Goal: Task Accomplishment & Management: Complete application form

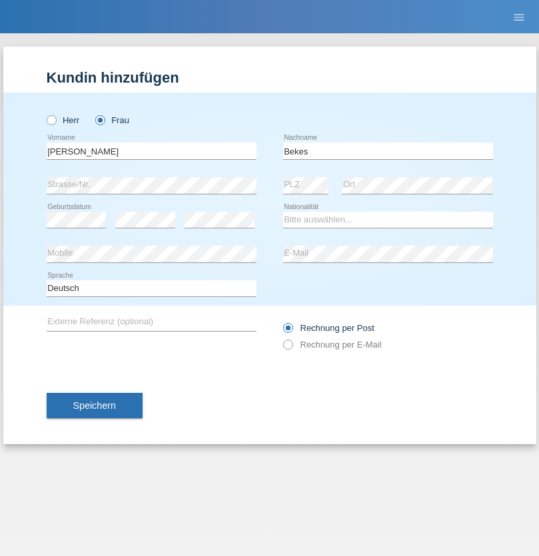
type input "Bekes"
select select "SK"
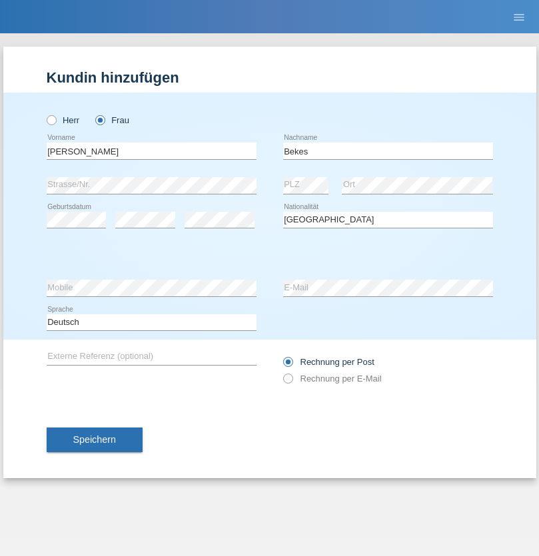
select select "C"
select select "15"
select select "06"
select select "2021"
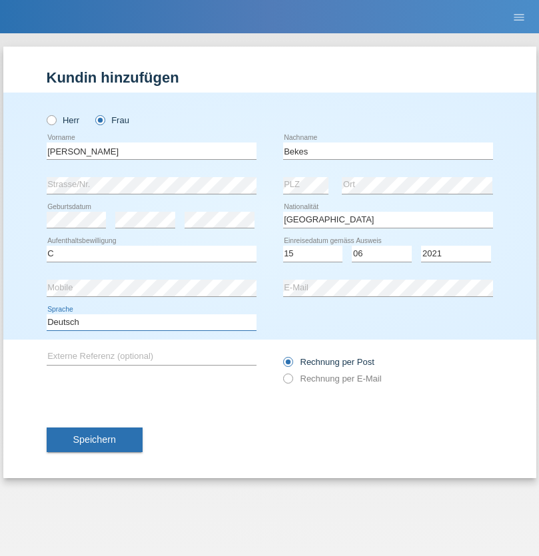
select select "en"
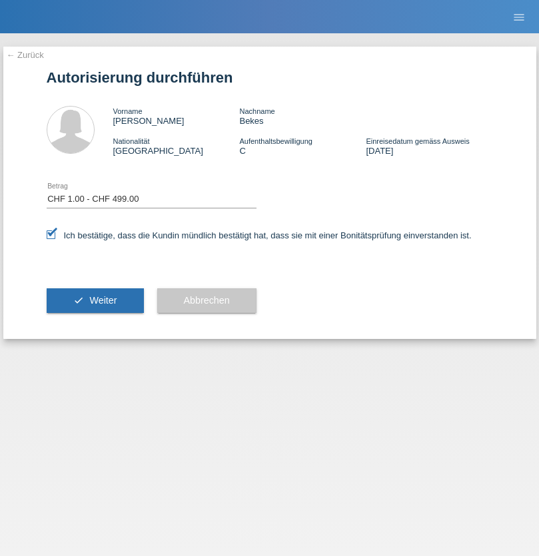
select select "1"
click at [95, 300] on span "Weiter" at bounding box center [102, 300] width 27 height 11
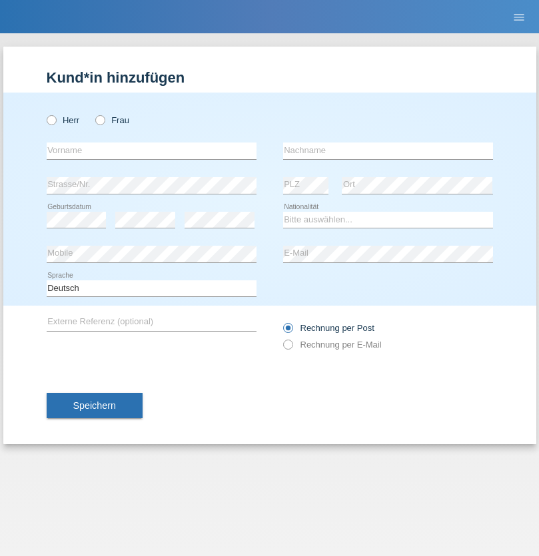
radio input "true"
click at [151, 150] on input "text" at bounding box center [152, 150] width 210 height 17
type input "[PERSON_NAME]"
click at [387, 150] on input "text" at bounding box center [388, 150] width 210 height 17
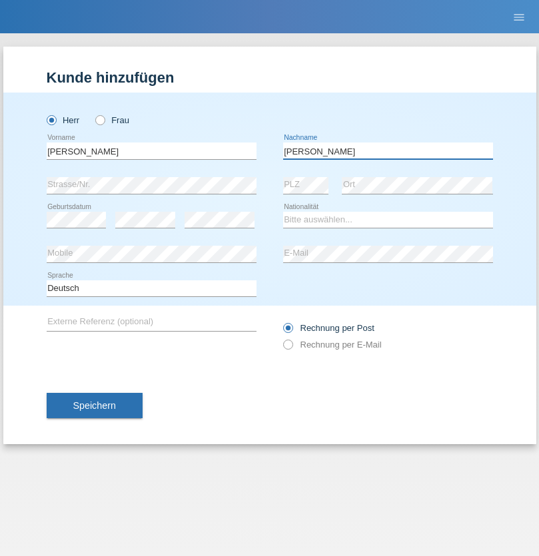
type input "[PERSON_NAME]"
select select "ET"
select select "C"
select select "12"
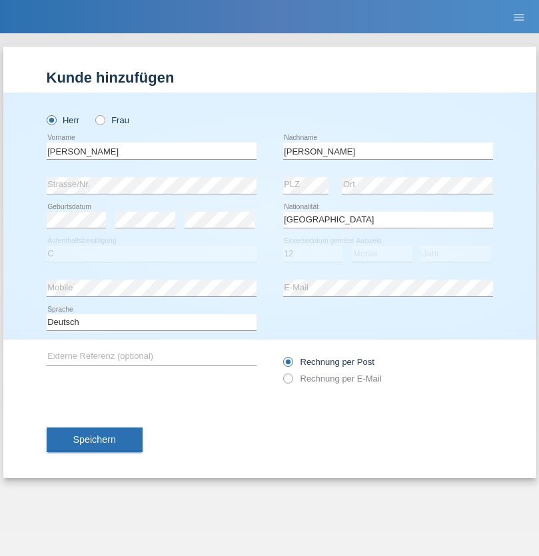
select select "06"
select select "2014"
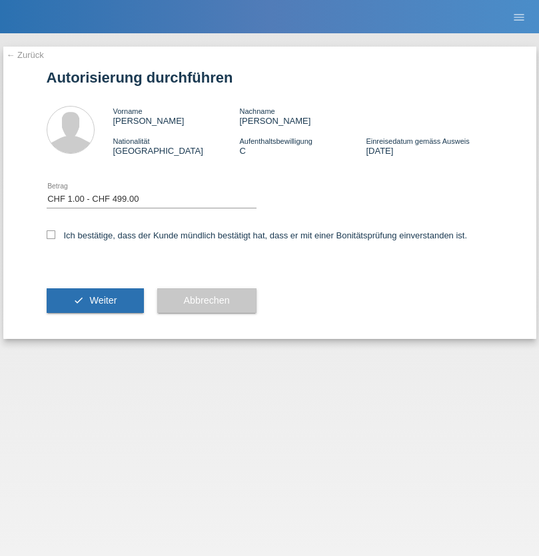
select select "1"
checkbox input "true"
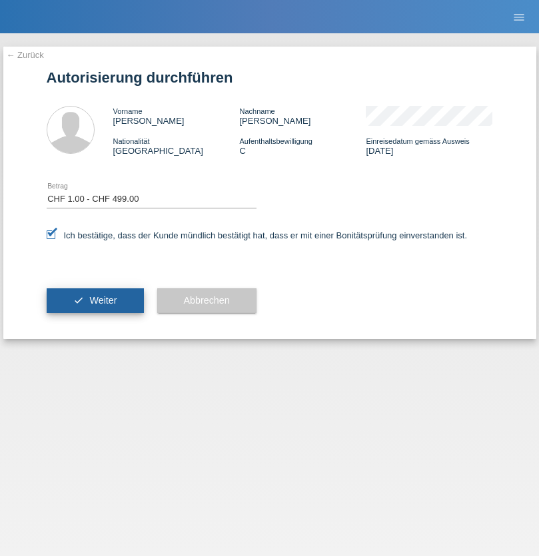
click at [95, 300] on span "Weiter" at bounding box center [102, 300] width 27 height 11
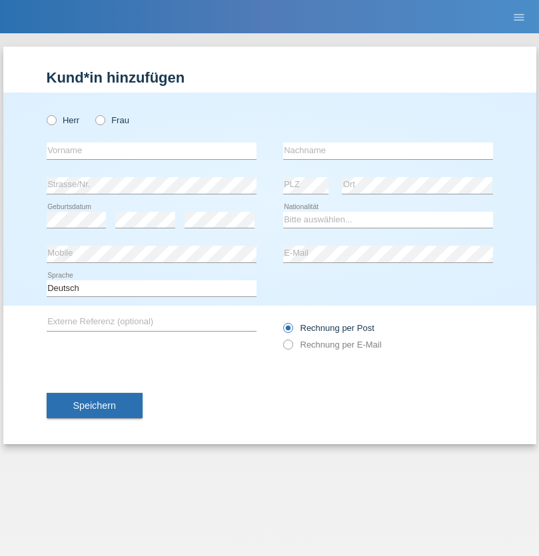
radio input "true"
click at [151, 150] on input "text" at bounding box center [152, 150] width 210 height 17
type input "[PERSON_NAME]"
click at [387, 150] on input "text" at bounding box center [388, 150] width 210 height 17
type input "Hmaied"
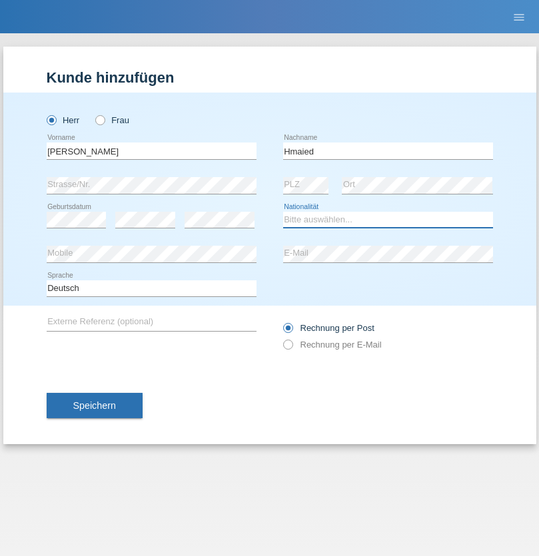
select select "IT"
select select "C"
select select "20"
select select "09"
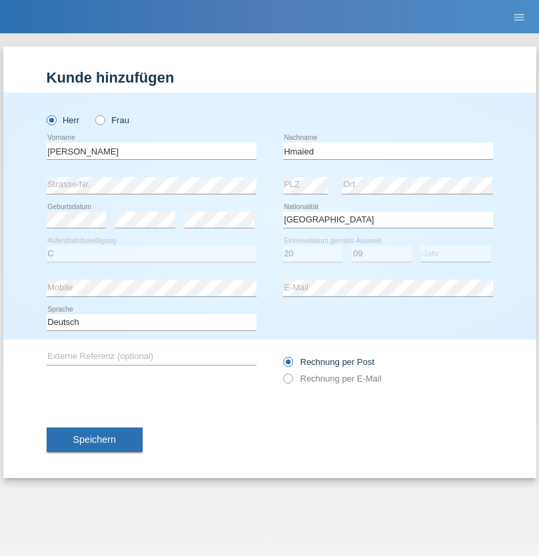
select select "1994"
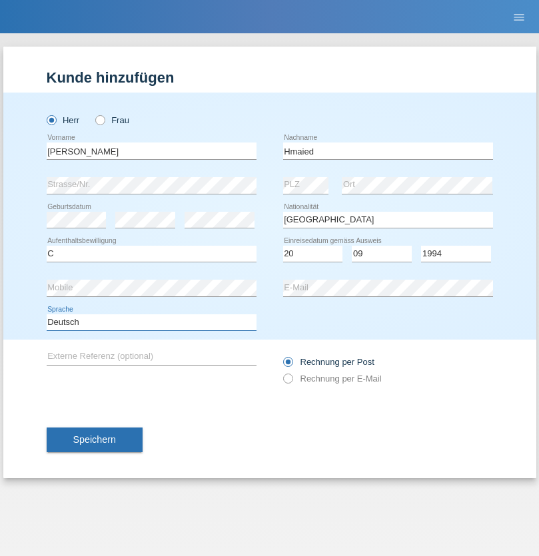
select select "en"
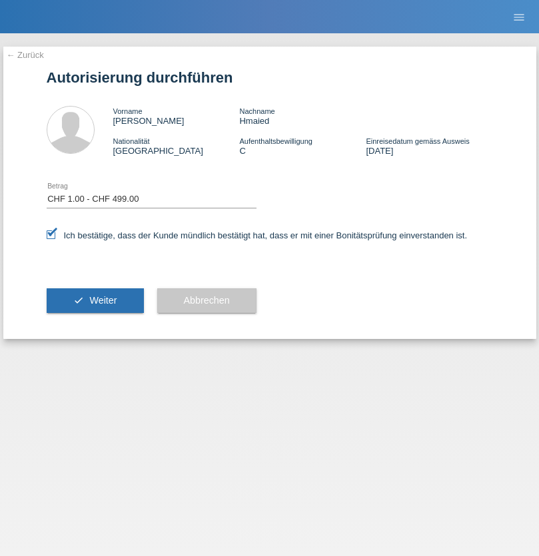
select select "1"
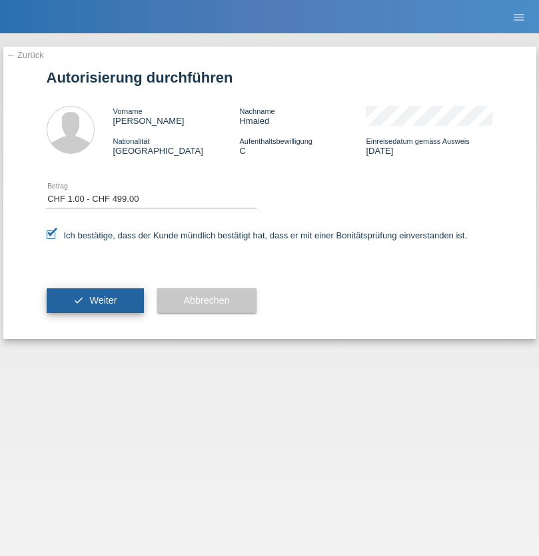
click at [95, 300] on span "Weiter" at bounding box center [102, 300] width 27 height 11
